Goal: Transaction & Acquisition: Purchase product/service

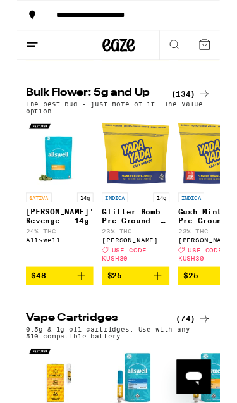
scroll to position [1201, 0]
click at [188, 219] on img "Open page for Gush Mints Pre-Ground - 14g from Yada Yada" at bounding box center [227, 179] width 79 height 79
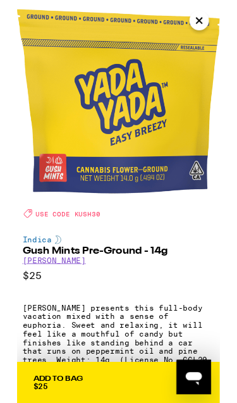
click at [221, 29] on button "Close" at bounding box center [213, 24] width 23 height 23
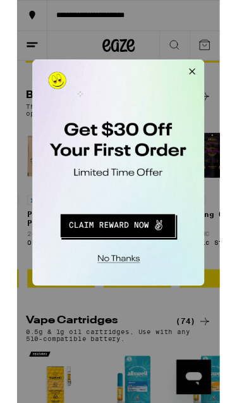
scroll to position [0, 3115]
click at [189, 73] on button "Close Modal" at bounding box center [192, 71] width 25 height 25
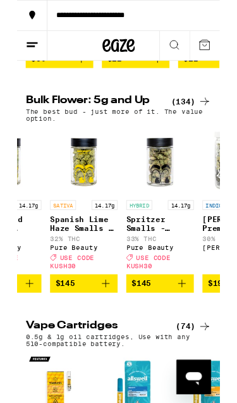
scroll to position [0, 11198]
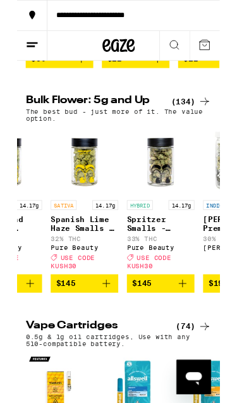
click at [86, 294] on div "Pure Beauty" at bounding box center [78, 290] width 79 height 8
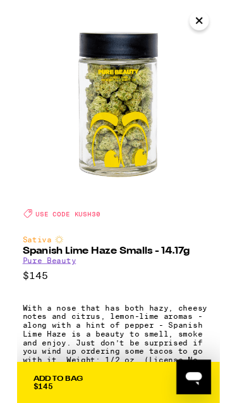
click at [211, 27] on icon "Close" at bounding box center [212, 24] width 15 height 19
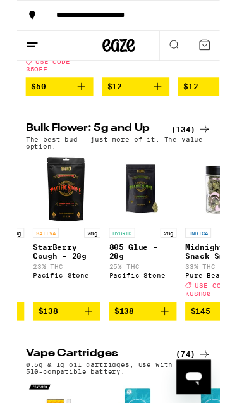
scroll to position [0, 10862]
